Goal: Navigation & Orientation: Find specific page/section

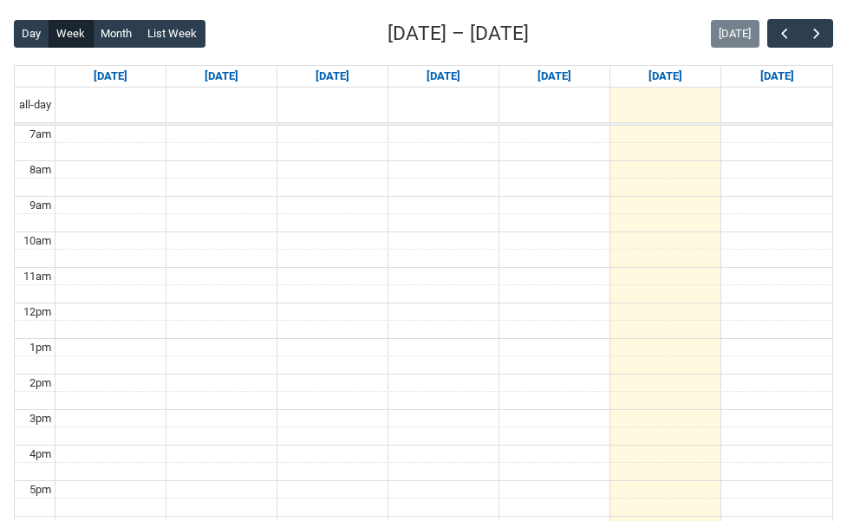
scroll to position [426, 0]
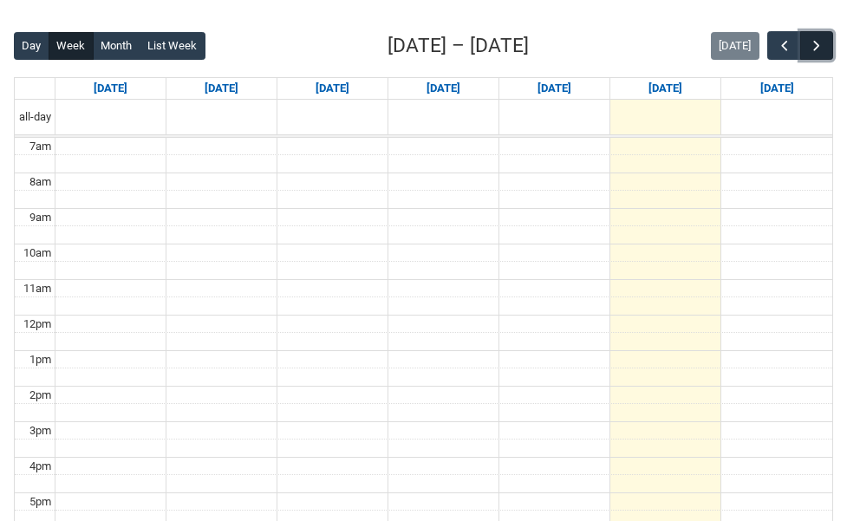
click at [817, 43] on span "button" at bounding box center [816, 45] width 17 height 17
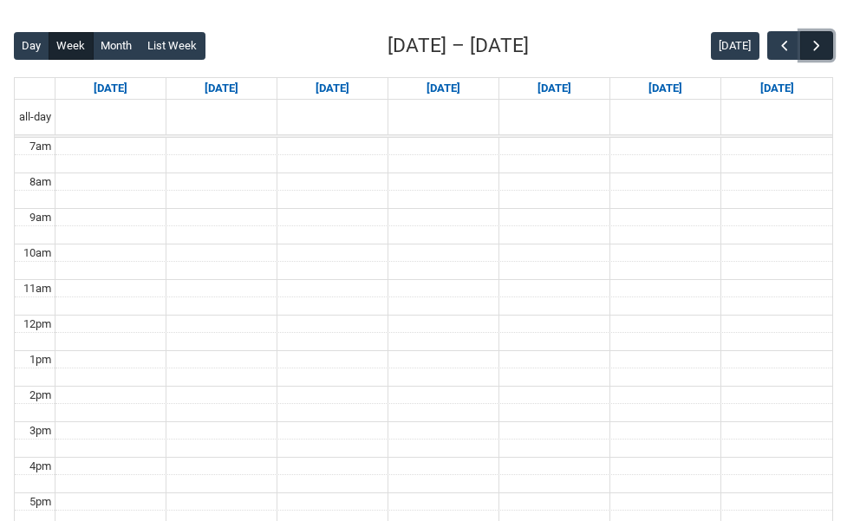
click at [817, 43] on span "button" at bounding box center [816, 45] width 17 height 17
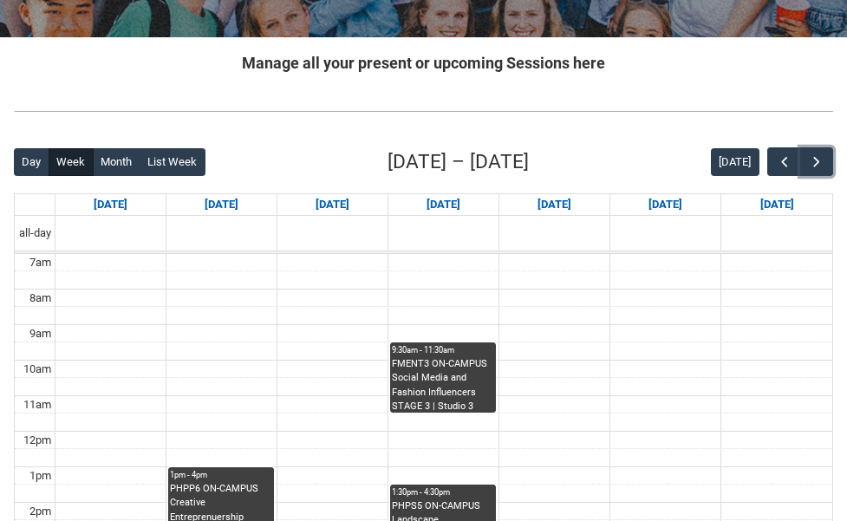
scroll to position [270, 0]
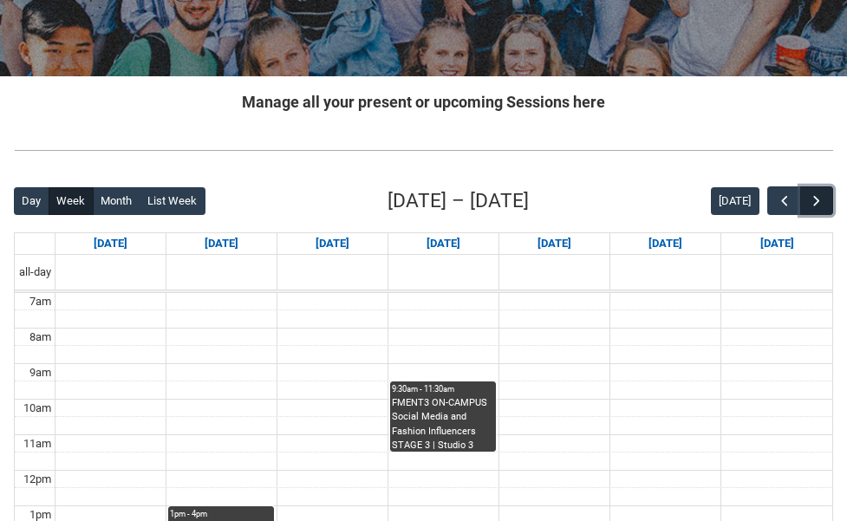
click at [815, 198] on span "button" at bounding box center [816, 200] width 17 height 17
